Goal: Task Accomplishment & Management: Manage account settings

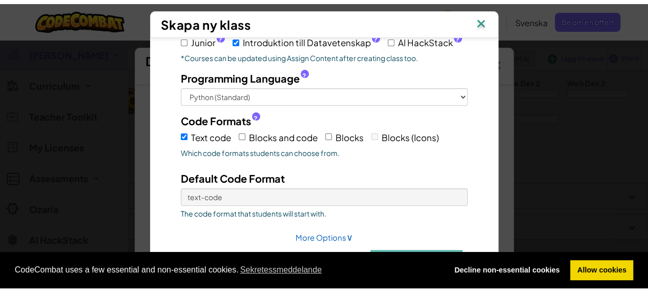
scroll to position [241, 0]
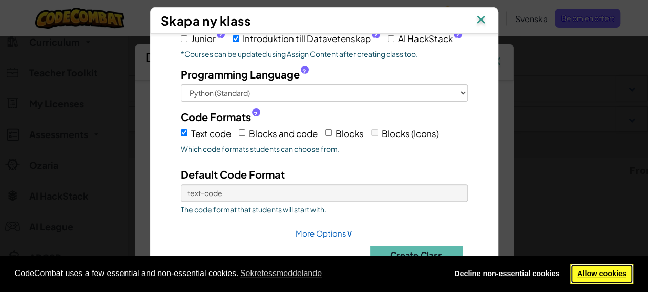
click at [589, 267] on link "Allow cookies" at bounding box center [602, 273] width 63 height 21
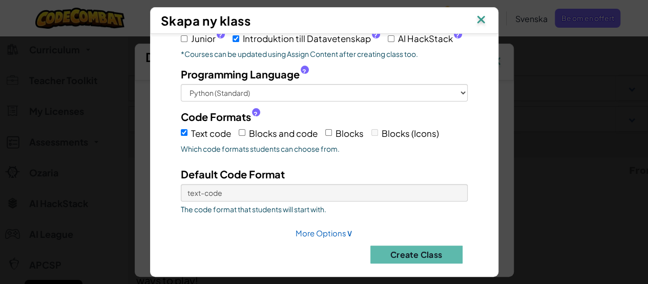
scroll to position [0, 0]
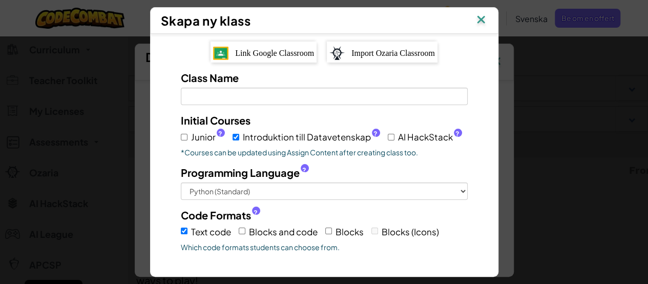
click at [490, 54] on img at bounding box center [496, 61] width 13 height 15
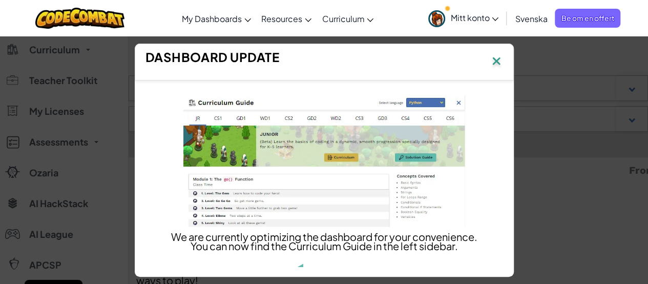
click at [500, 59] on img at bounding box center [496, 61] width 13 height 15
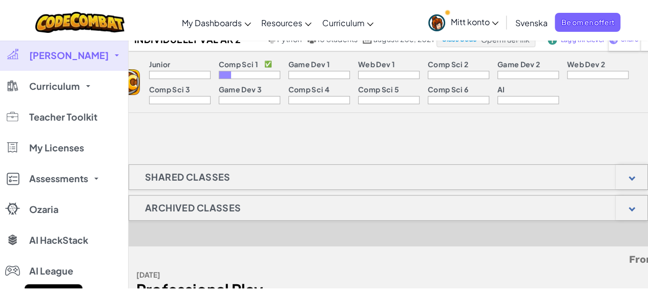
scroll to position [195, 0]
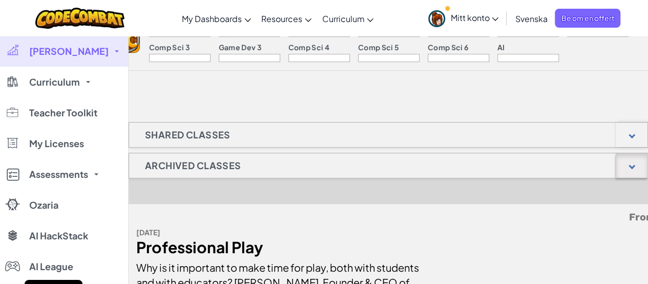
click at [634, 167] on div at bounding box center [632, 166] width 7 height 7
click at [633, 165] on div at bounding box center [632, 166] width 7 height 7
click at [631, 135] on div at bounding box center [632, 135] width 7 height 7
click at [631, 133] on div at bounding box center [632, 135] width 7 height 7
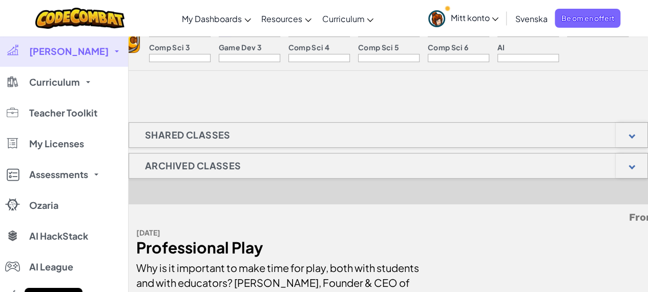
click at [71, 51] on span "[PERSON_NAME]" at bounding box center [68, 51] width 79 height 9
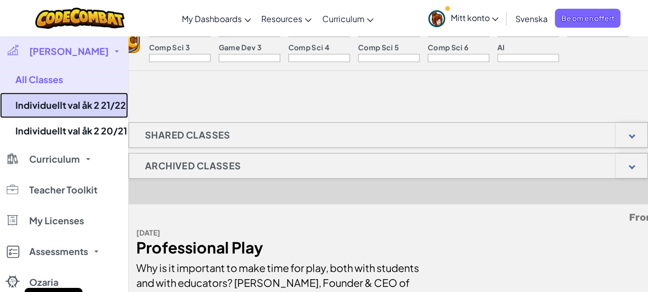
click at [71, 99] on link "Individuellt val åk 2 21/22" at bounding box center [64, 105] width 128 height 26
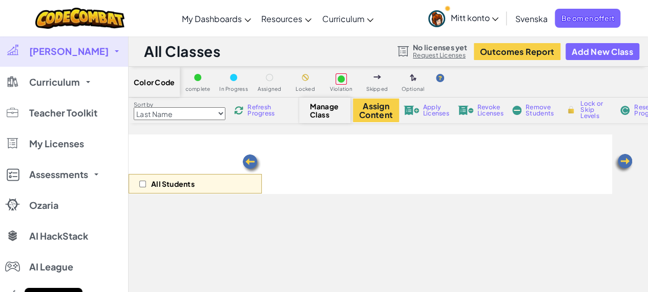
select select "560f1a9f22961295f9427742"
